Goal: Information Seeking & Learning: Learn about a topic

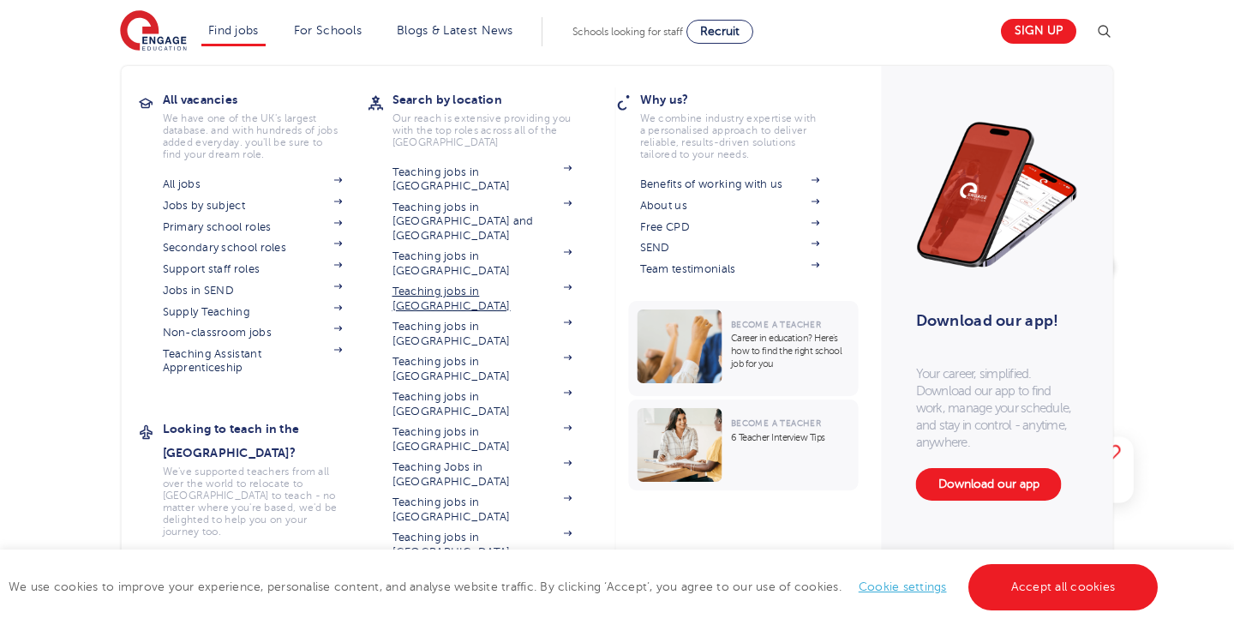
click at [489, 285] on link "Teaching jobs in [GEOGRAPHIC_DATA]" at bounding box center [483, 299] width 180 height 28
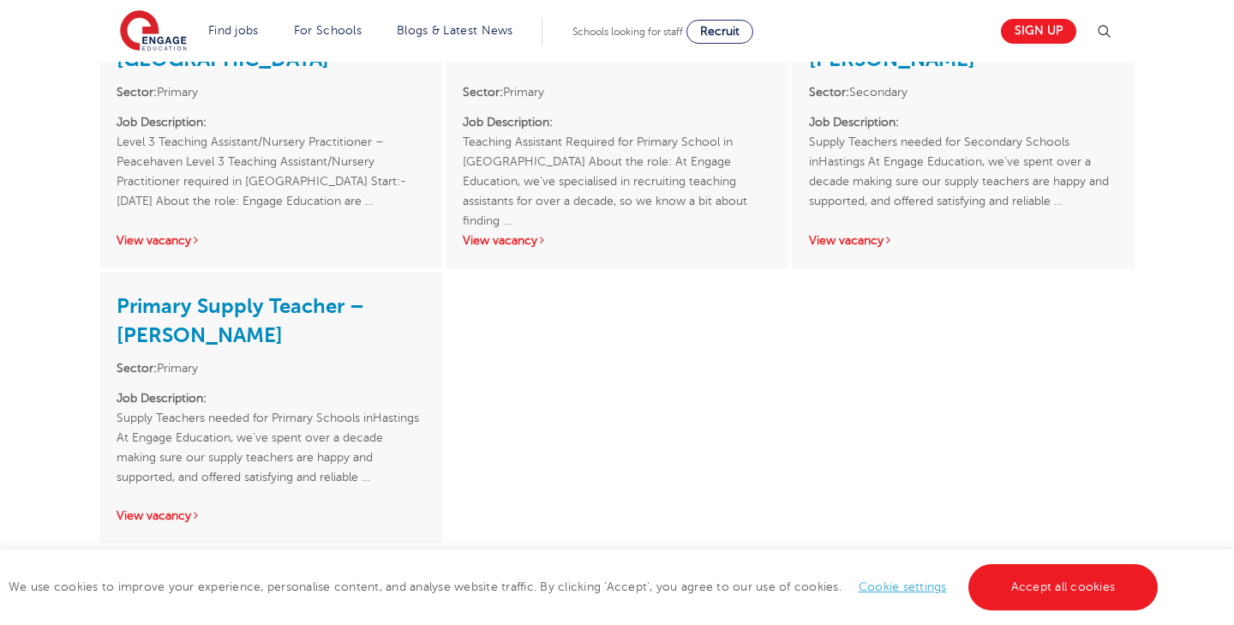
scroll to position [2268, 0]
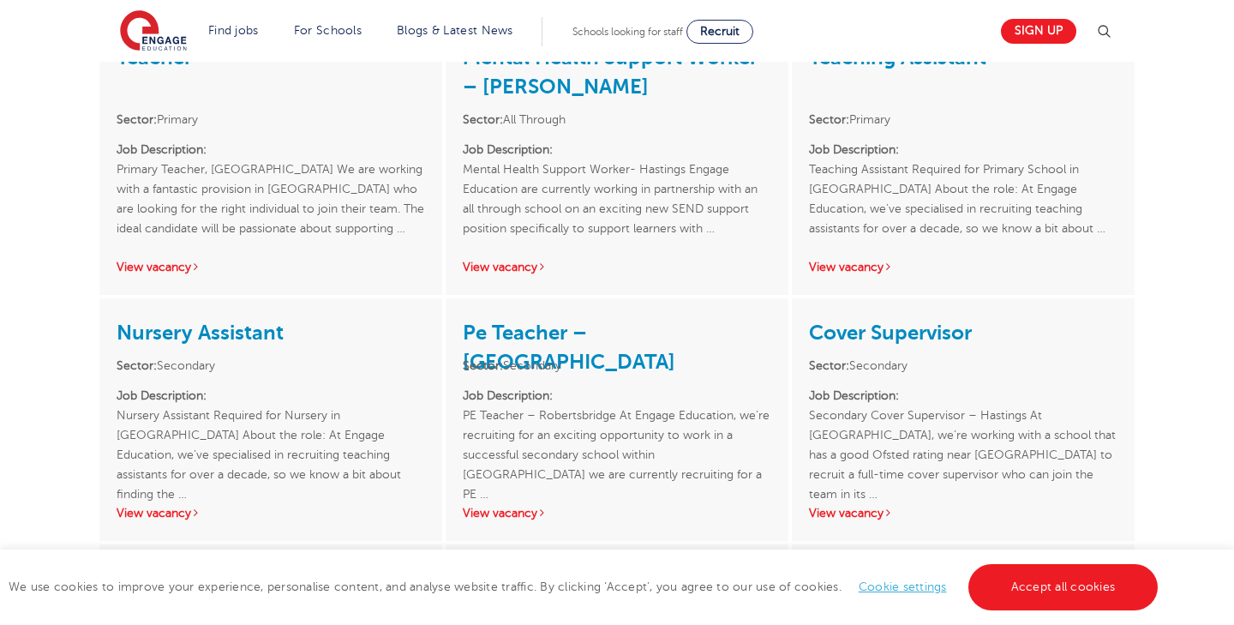
click at [543, 321] on link "Pe Teacher – Robertsbridge" at bounding box center [569, 347] width 213 height 53
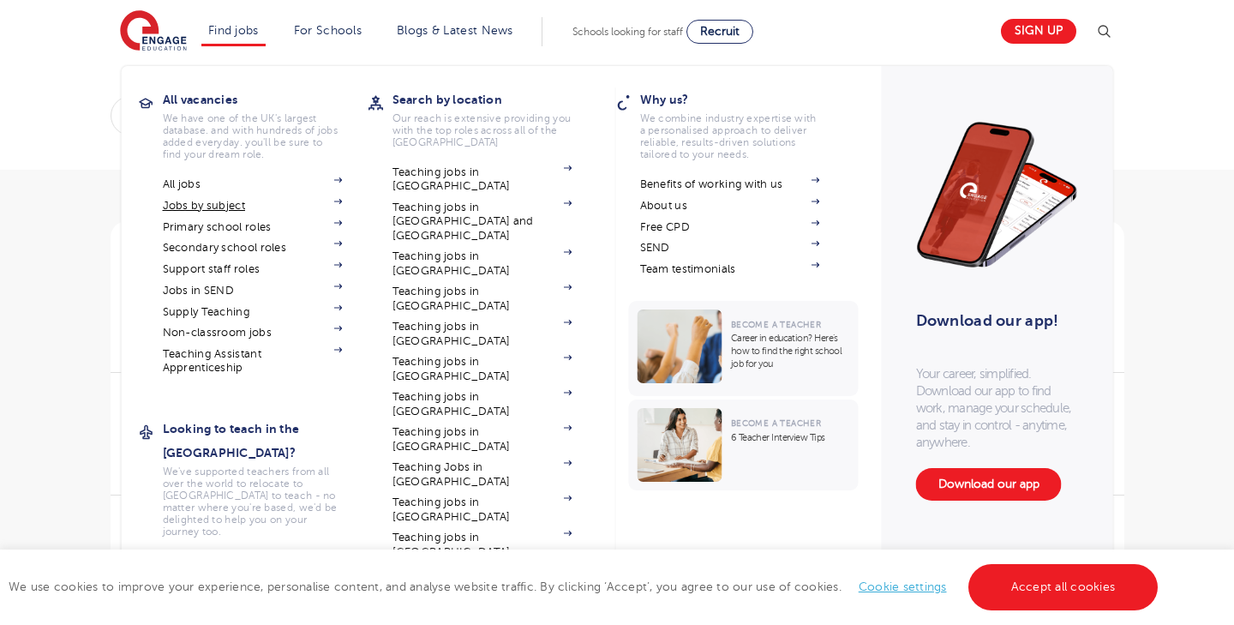
click at [176, 202] on link "Jobs by subject" at bounding box center [253, 206] width 180 height 14
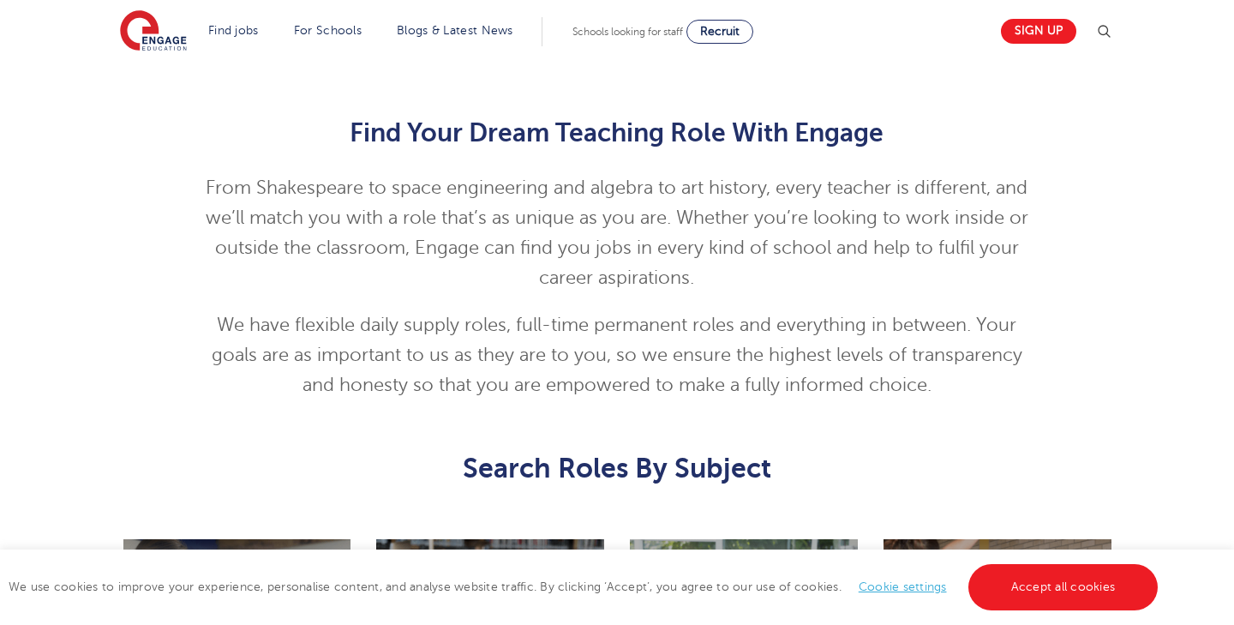
scroll to position [374, 0]
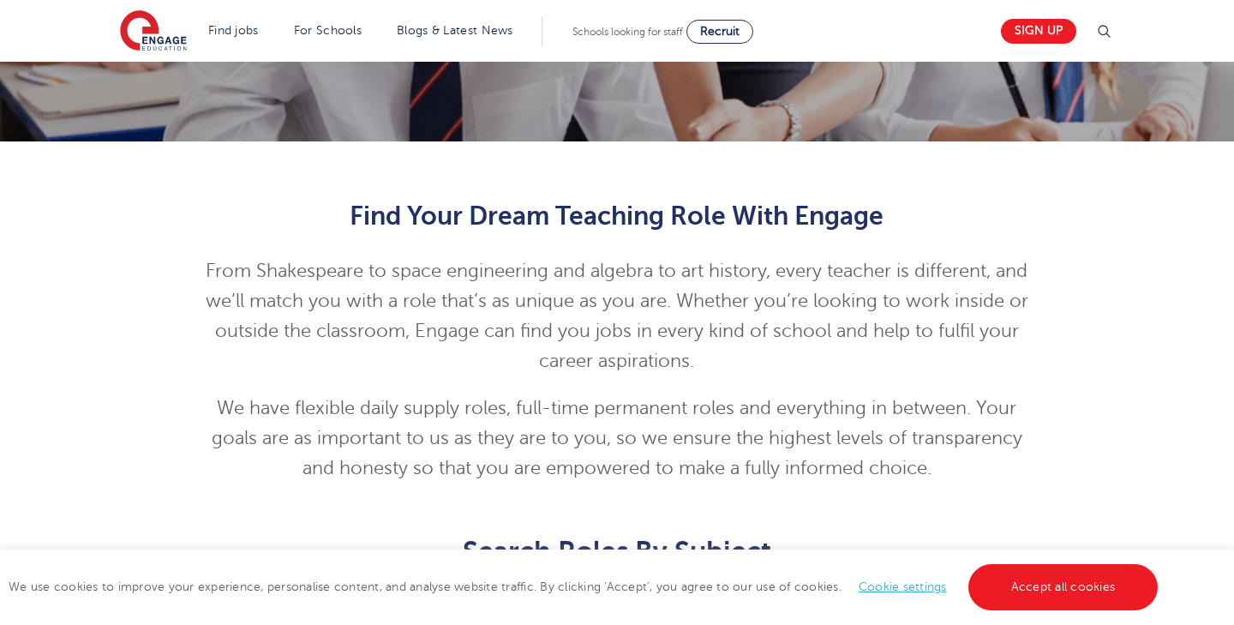
click at [156, 27] on img at bounding box center [153, 31] width 67 height 43
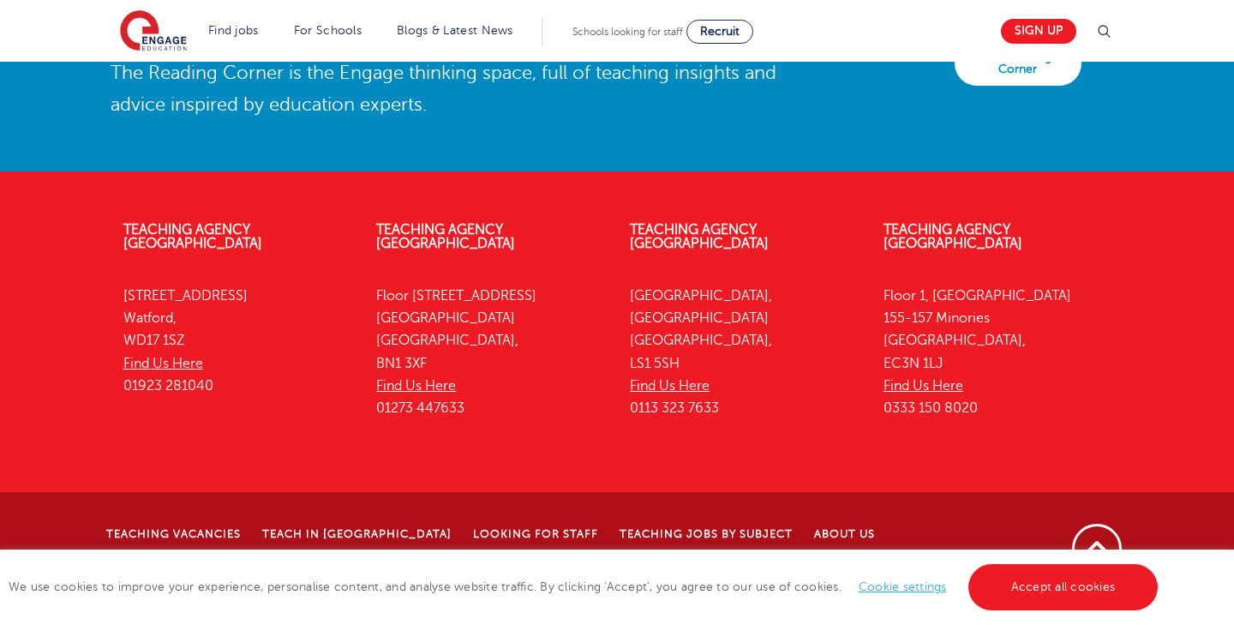
scroll to position [3984, 0]
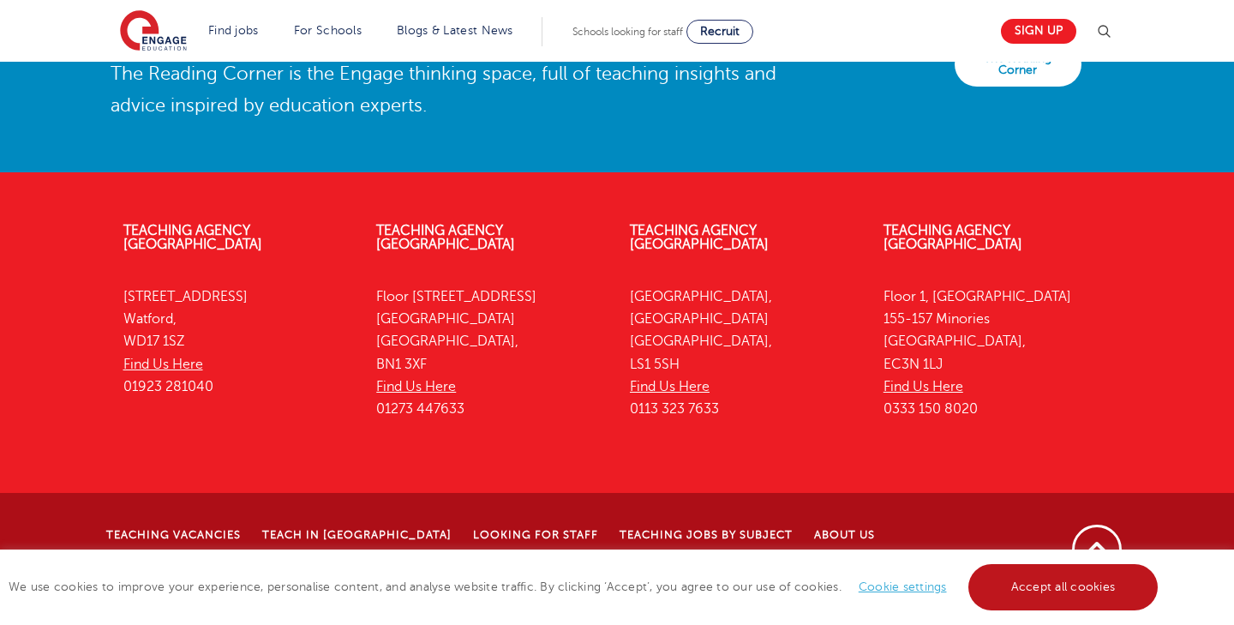
click at [1053, 592] on link "Accept all cookies" at bounding box center [1064, 587] width 190 height 46
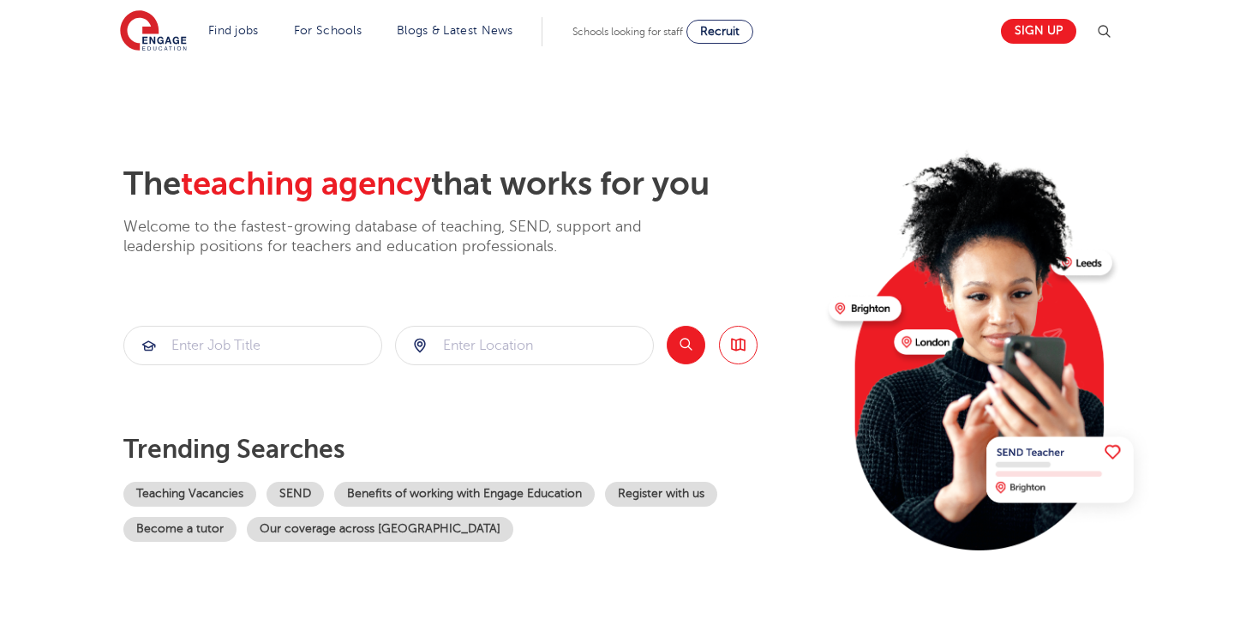
scroll to position [0, 0]
